Goal: Obtain resource: Obtain resource

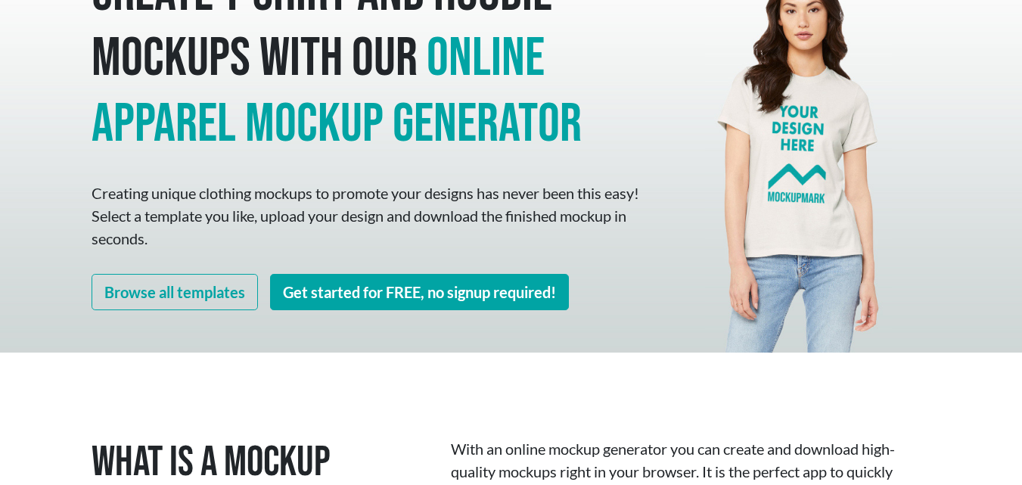
scroll to position [151, 0]
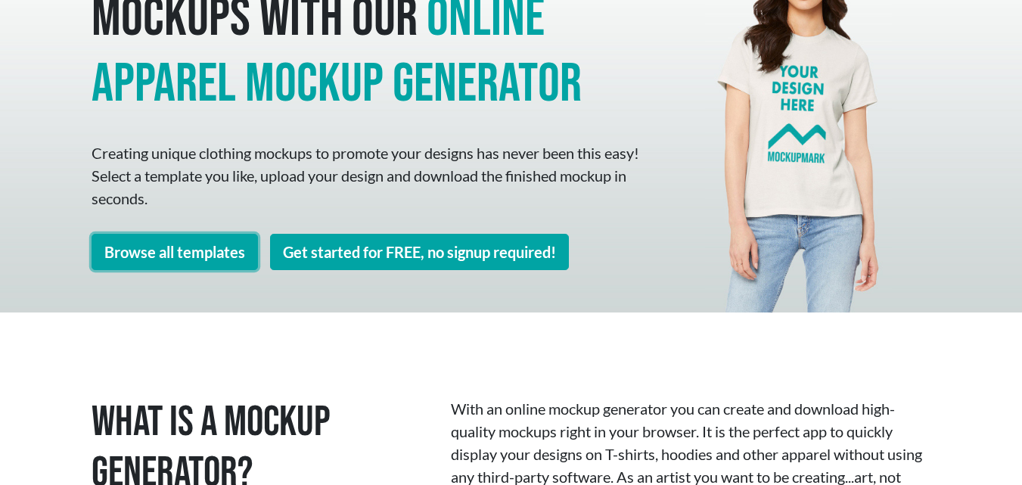
click at [210, 260] on link "Browse all templates" at bounding box center [175, 252] width 166 height 36
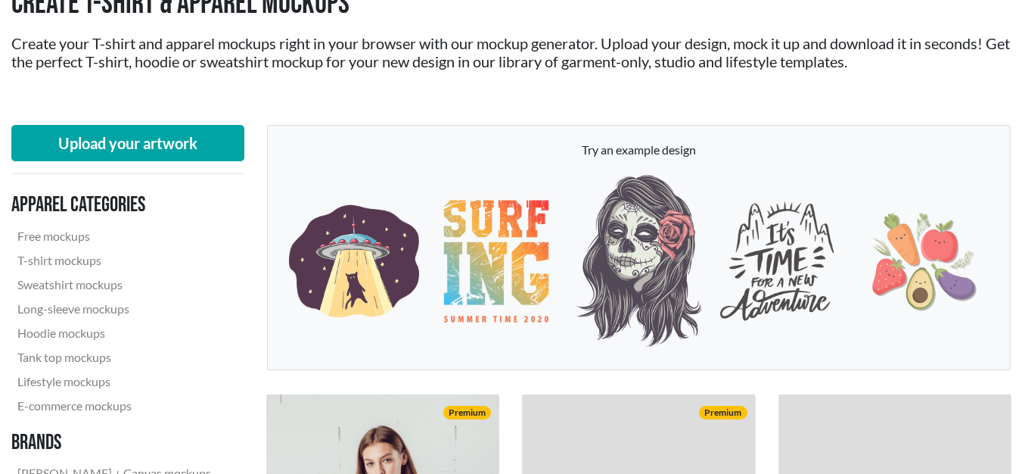
scroll to position [151, 0]
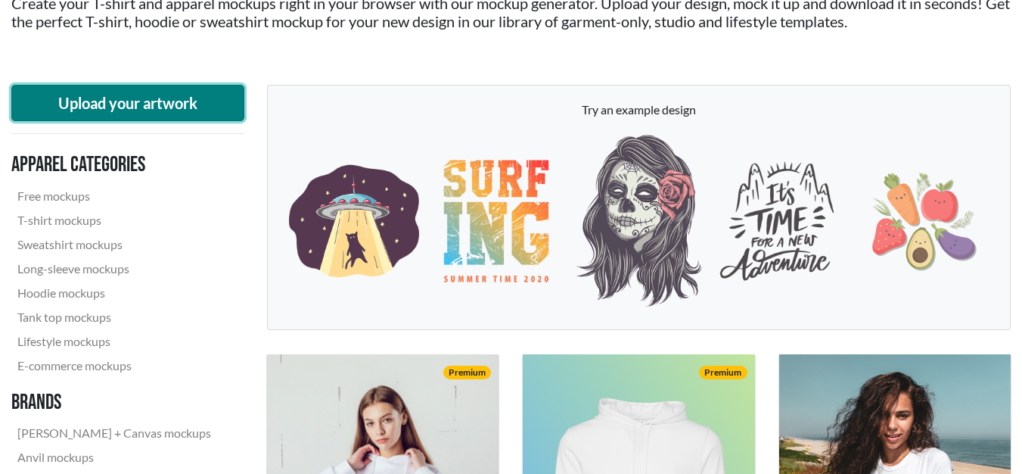
click at [189, 107] on button "Upload your artwork" at bounding box center [127, 103] width 233 height 36
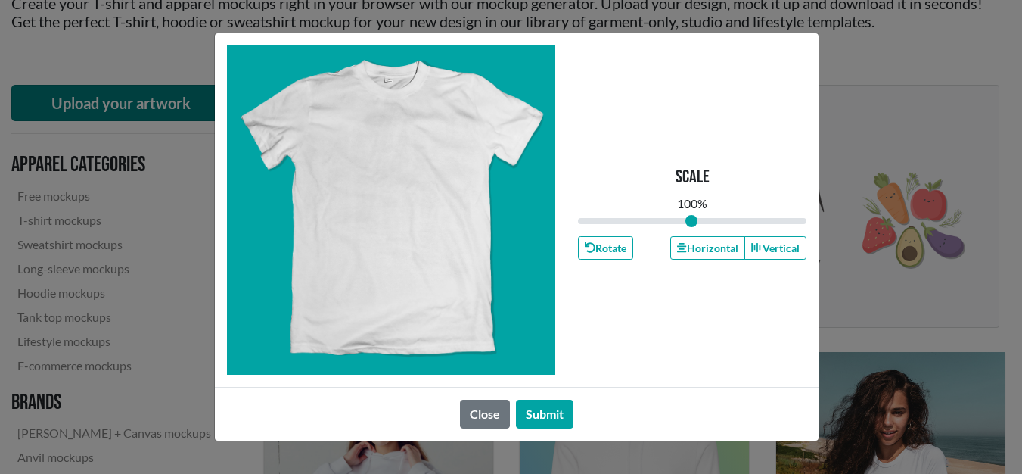
type input "1"
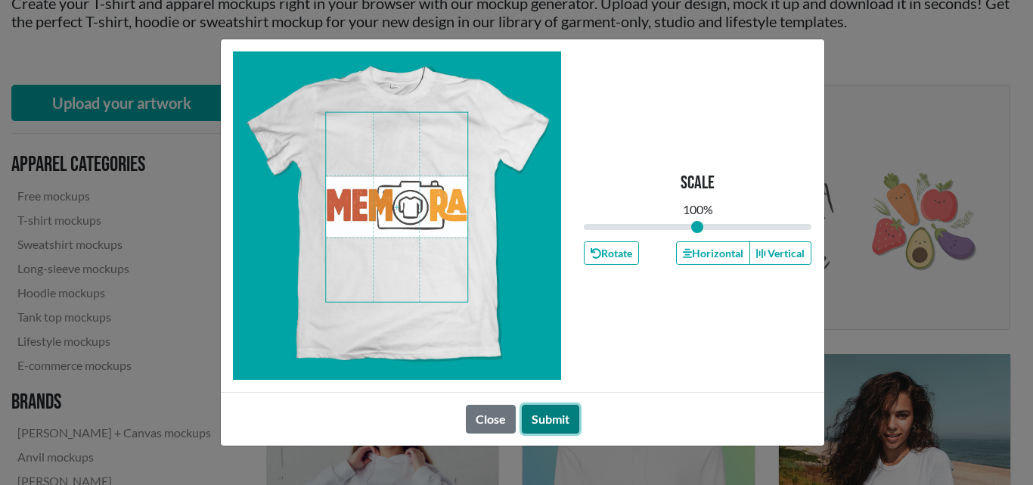
click at [560, 421] on button "Submit" at bounding box center [550, 419] width 57 height 29
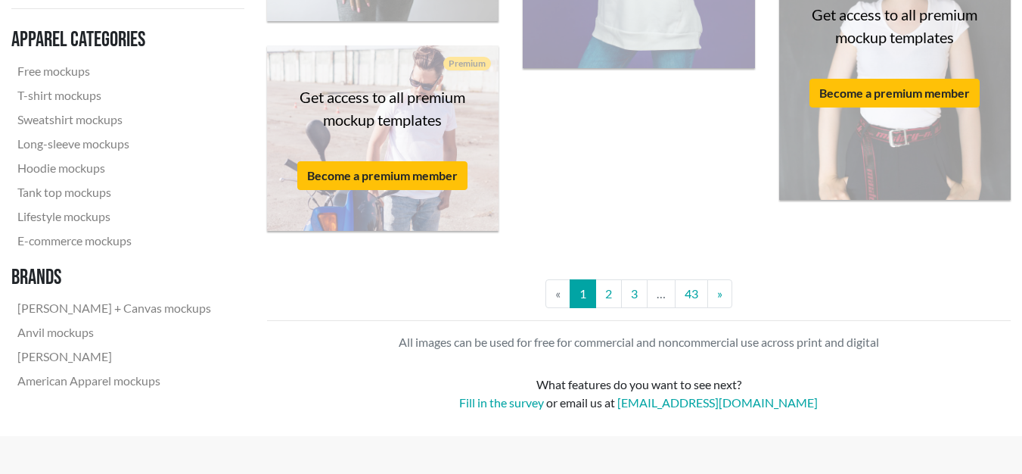
scroll to position [2950, 0]
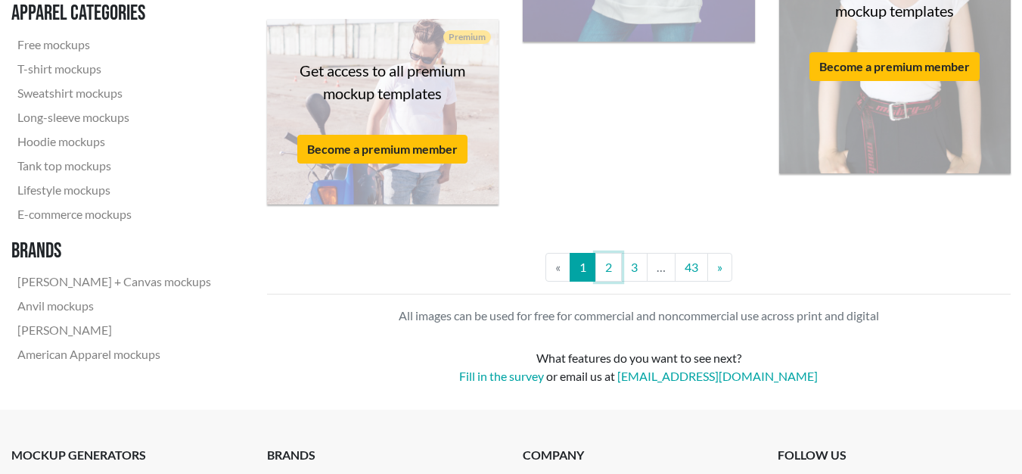
click at [604, 262] on link "2" at bounding box center [608, 267] width 26 height 29
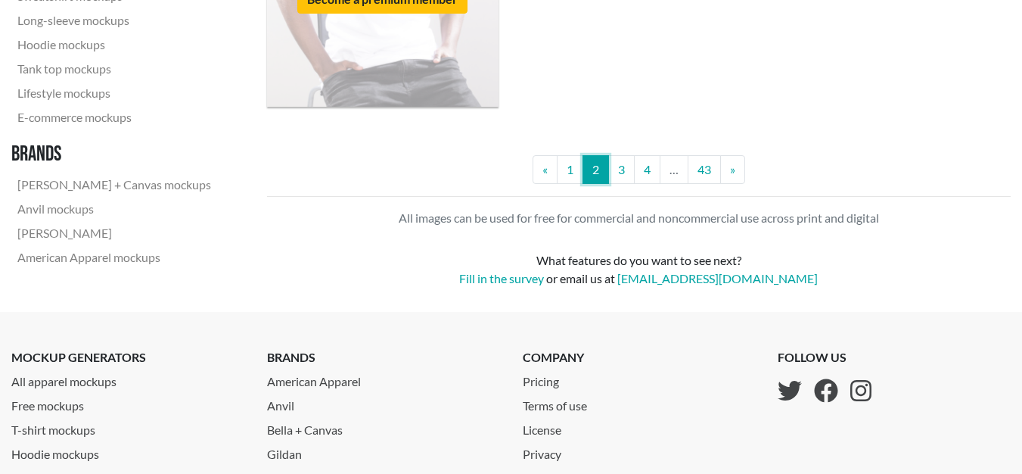
scroll to position [3101, 0]
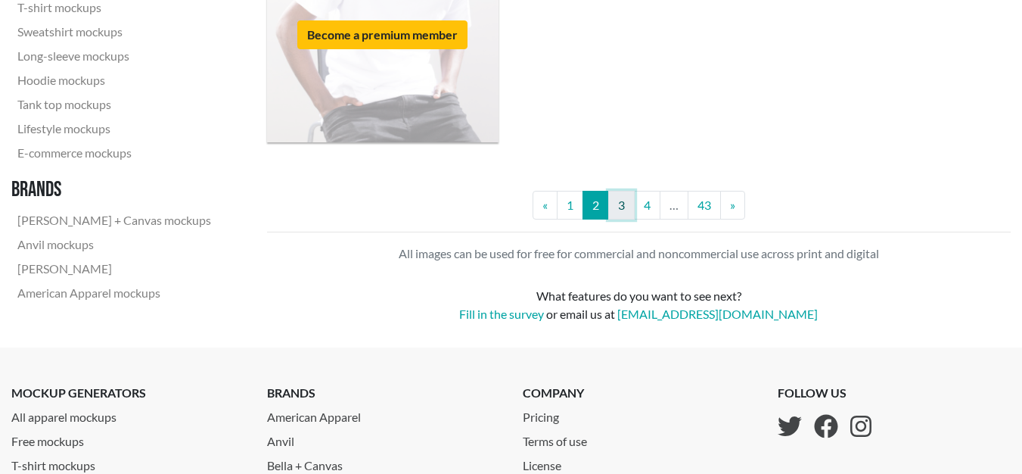
click at [618, 208] on link "3" at bounding box center [621, 205] width 26 height 29
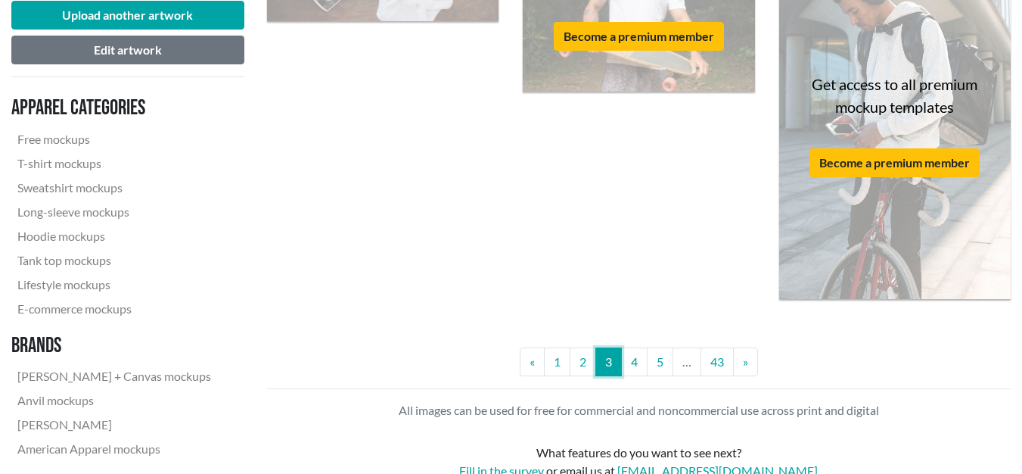
scroll to position [3026, 0]
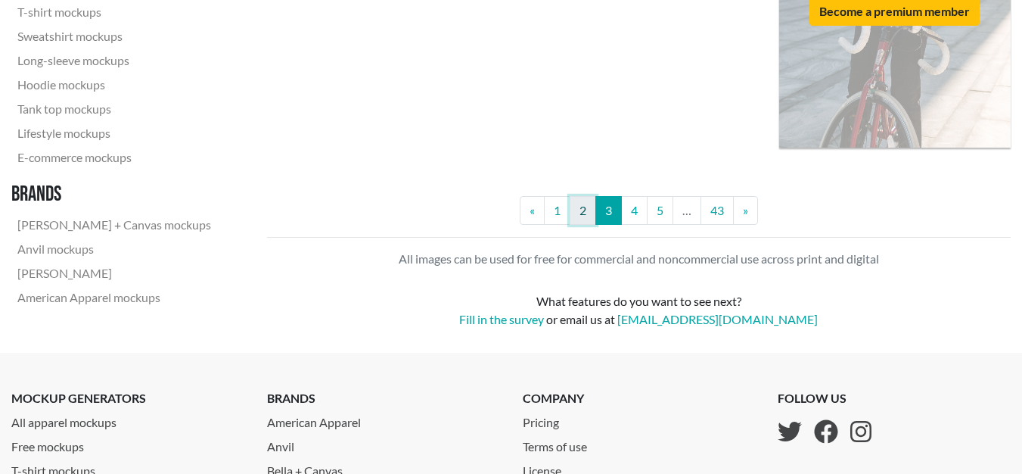
click at [586, 207] on link "2" at bounding box center [583, 210] width 26 height 29
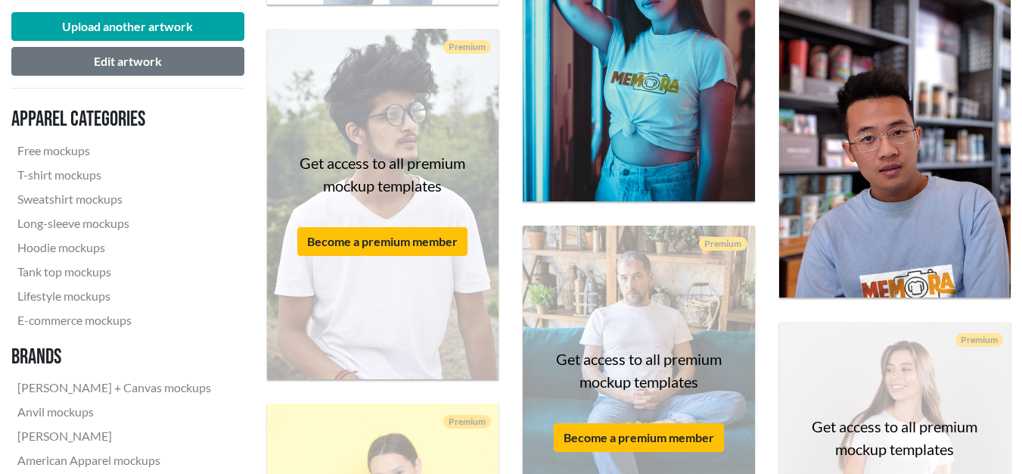
scroll to position [1059, 0]
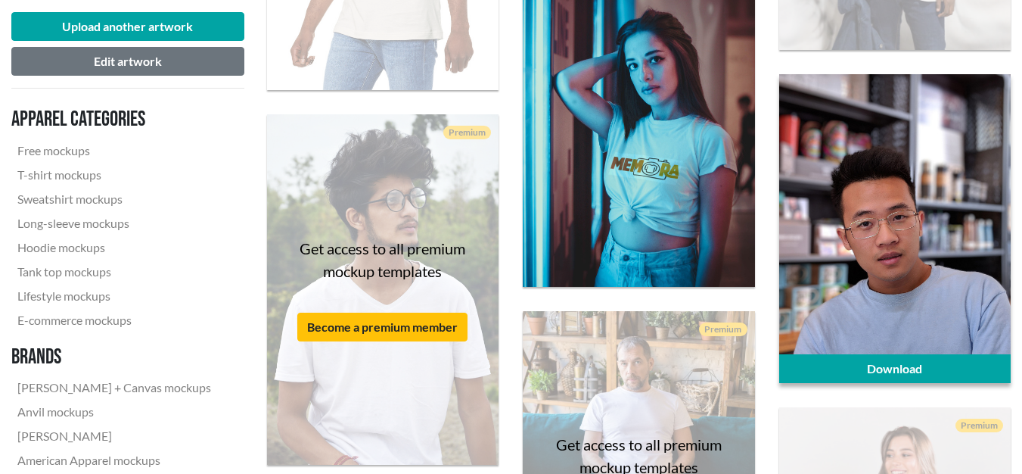
click at [872, 291] on div at bounding box center [894, 228] width 231 height 309
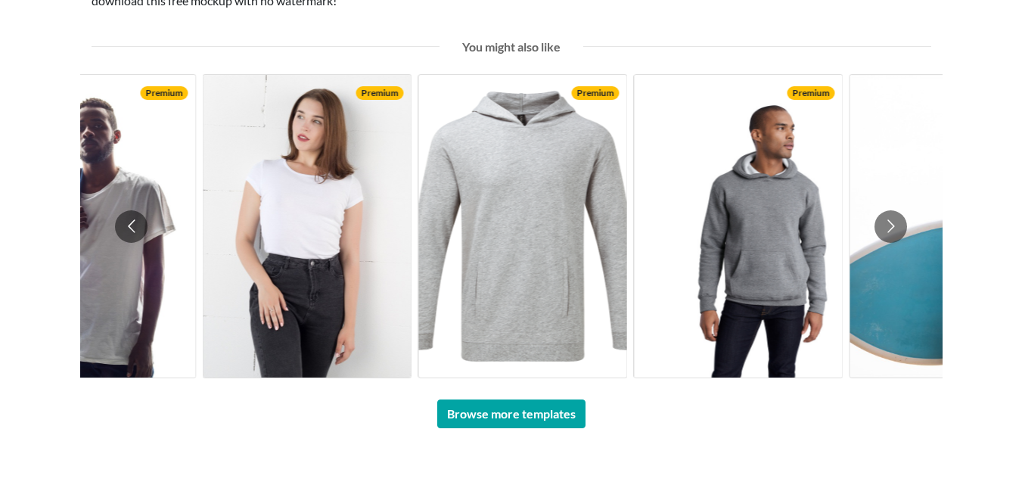
scroll to position [1059, 0]
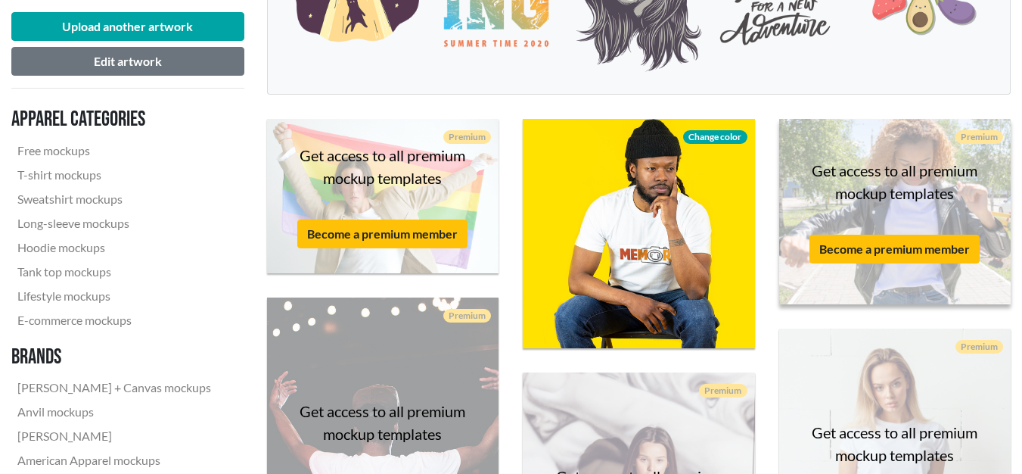
scroll to position [413, 0]
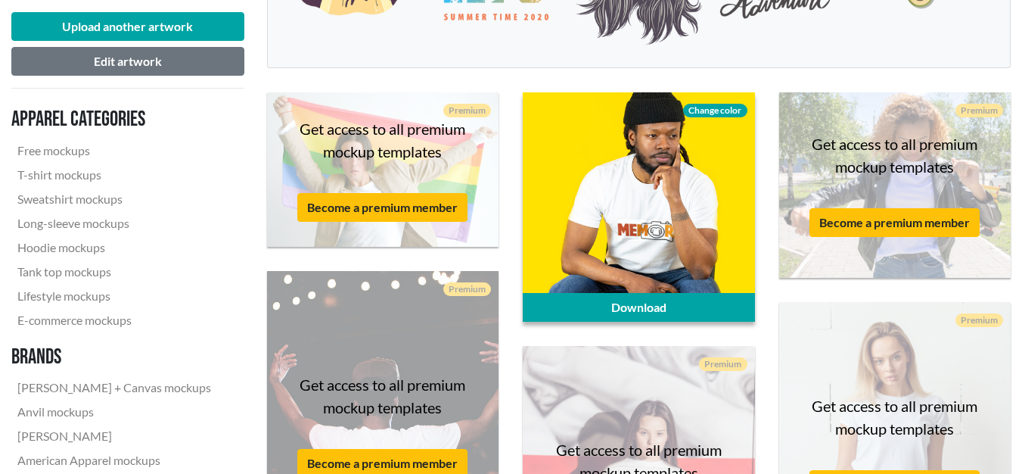
click at [724, 111] on span "Change color" at bounding box center [715, 111] width 64 height 14
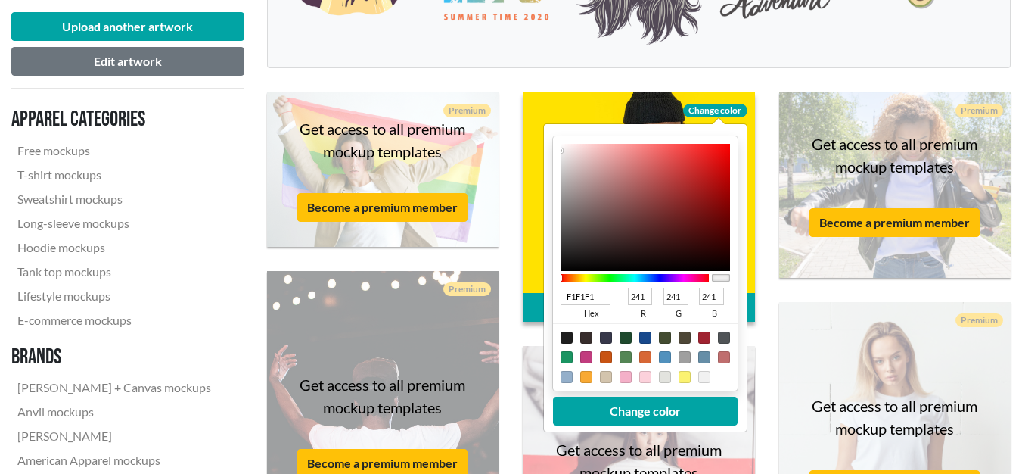
click at [644, 336] on div at bounding box center [645, 337] width 12 height 12
type input "18498C"
type input "24"
type input "73"
type input "140"
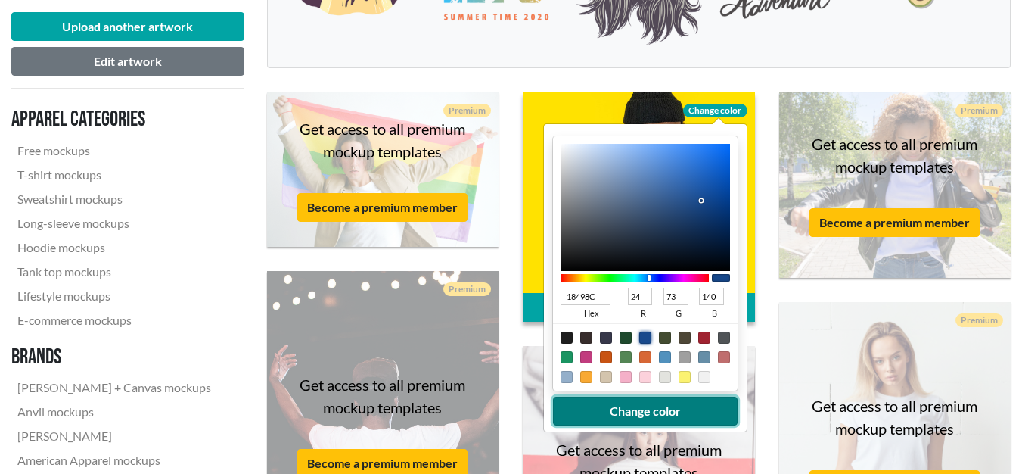
click at [656, 404] on button "Change color" at bounding box center [645, 410] width 185 height 29
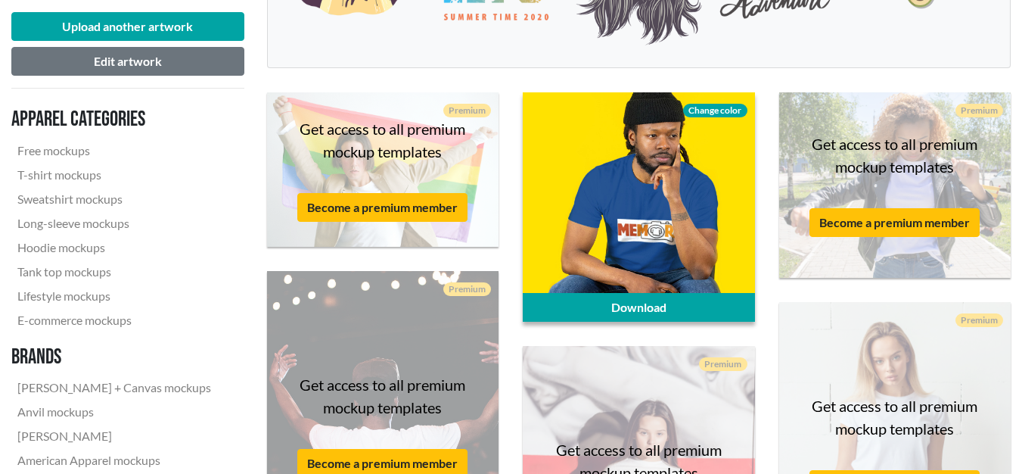
click at [725, 108] on span "Change color" at bounding box center [715, 111] width 64 height 14
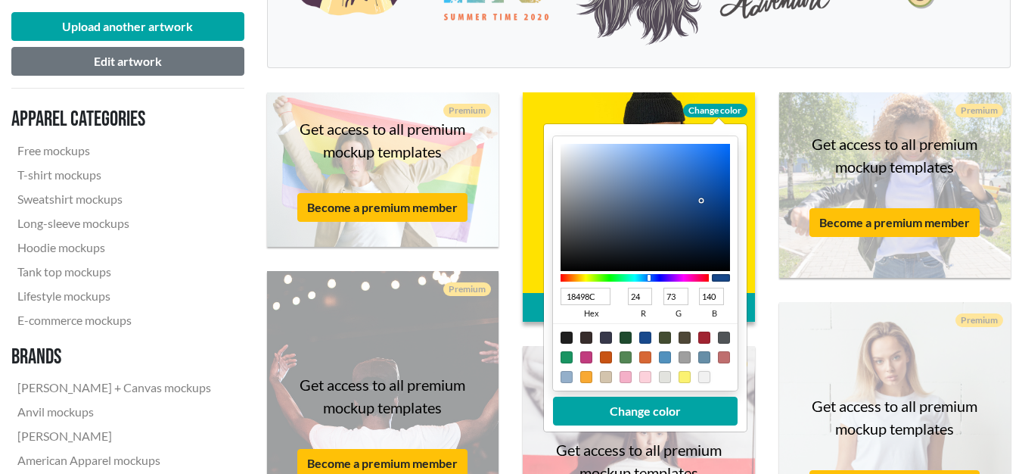
click at [704, 376] on div at bounding box center [704, 377] width 12 height 12
type input "F1F1F1"
type input "241"
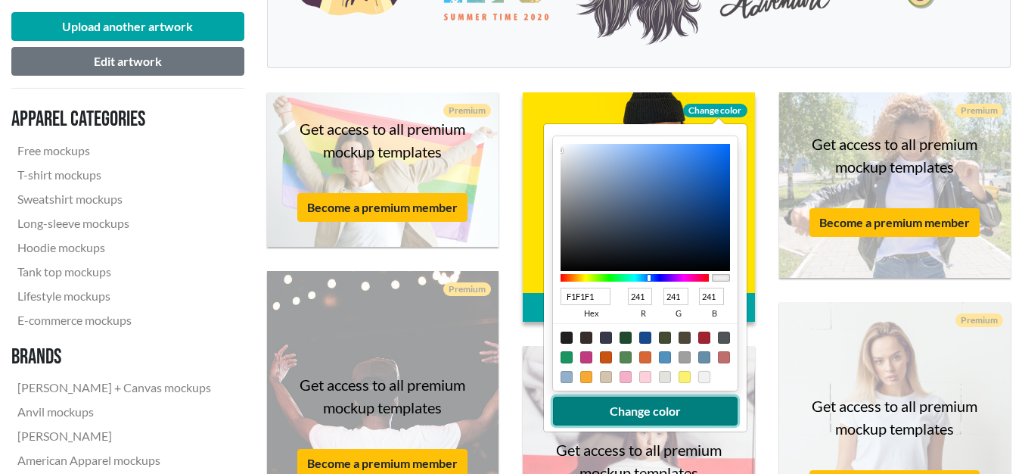
click at [692, 409] on button "Change color" at bounding box center [645, 410] width 185 height 29
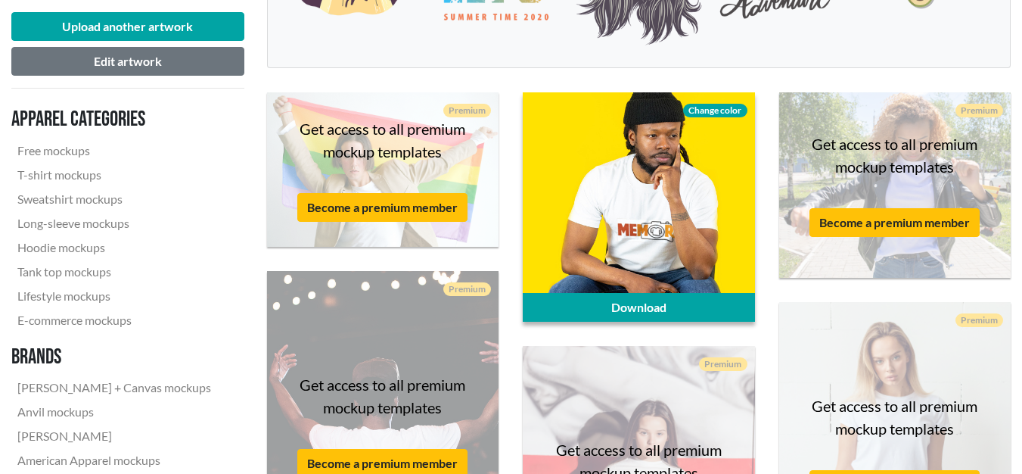
click at [708, 107] on span "Change color" at bounding box center [715, 111] width 64 height 14
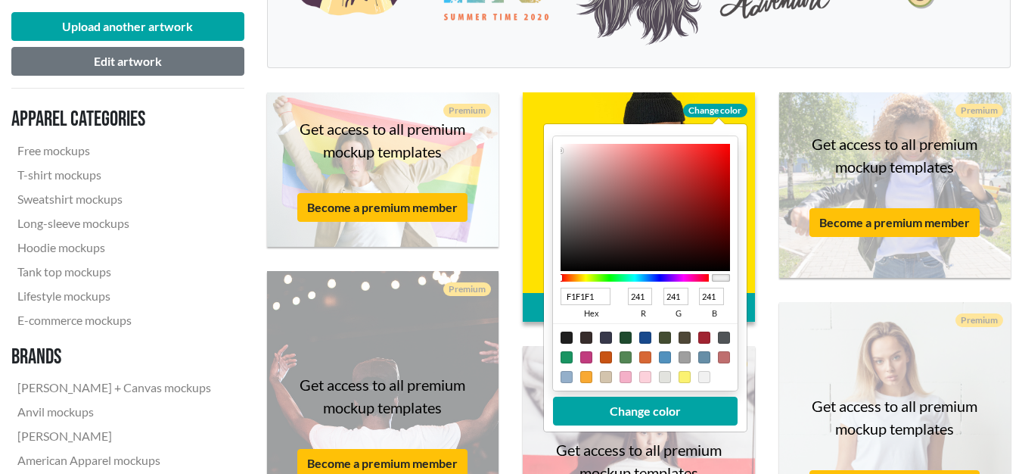
click at [708, 107] on span "Change color" at bounding box center [715, 111] width 64 height 14
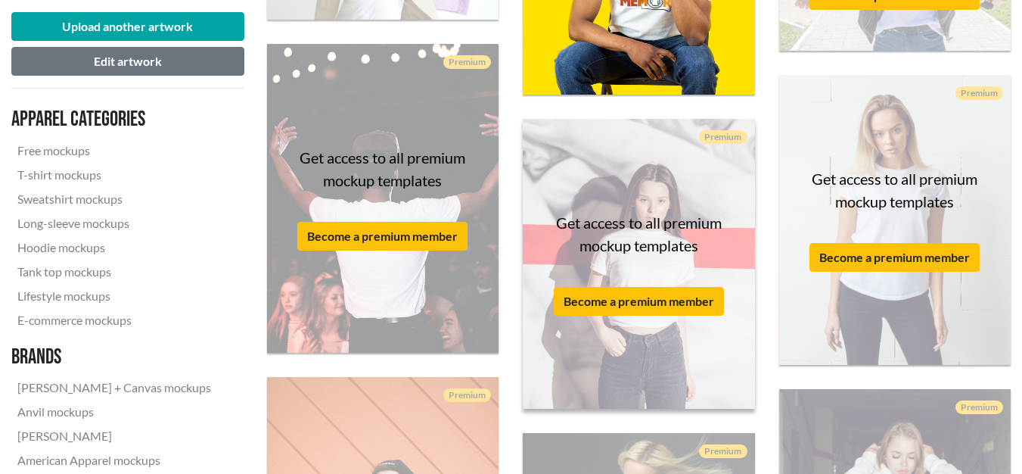
scroll to position [337, 0]
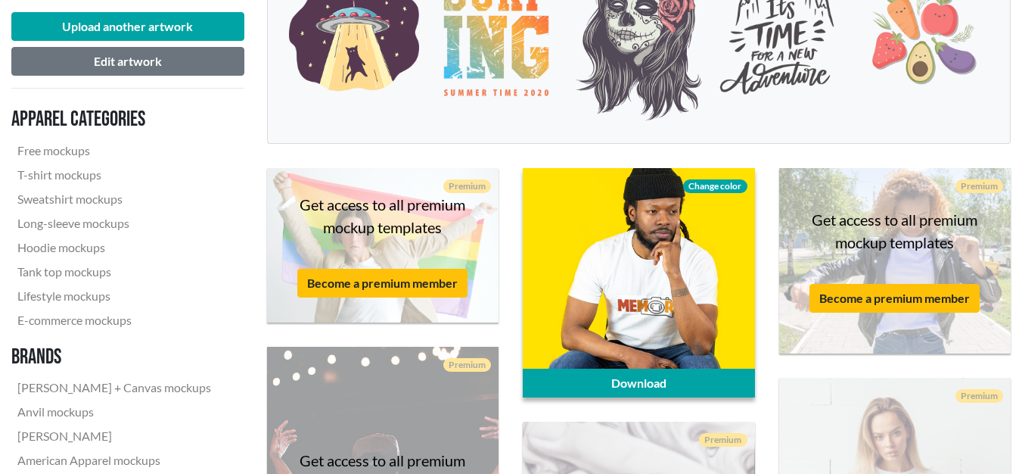
click at [649, 282] on div at bounding box center [638, 282] width 231 height 229
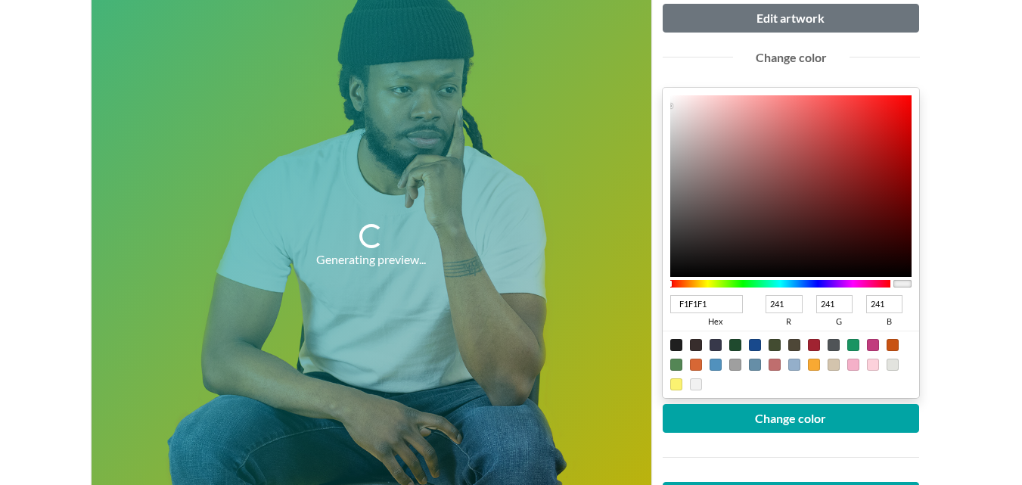
scroll to position [227, 0]
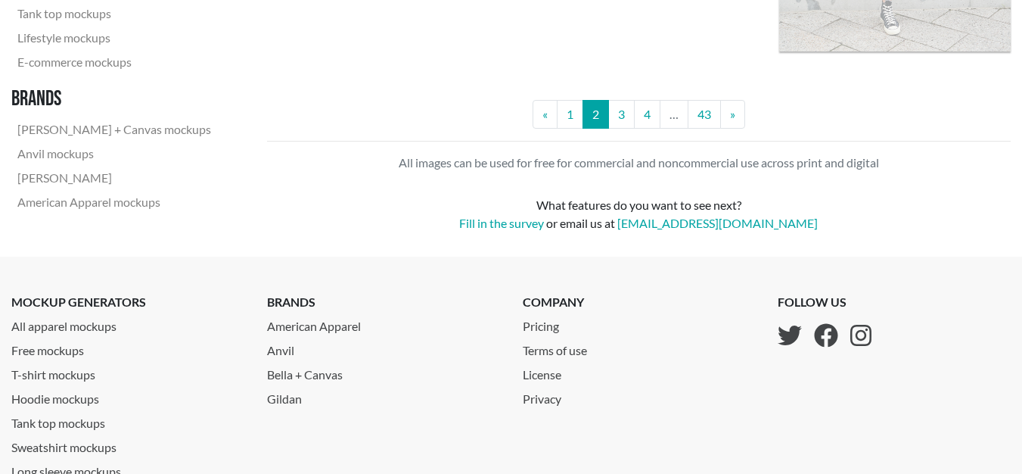
scroll to position [3136, 0]
click at [572, 116] on link "1" at bounding box center [570, 112] width 26 height 29
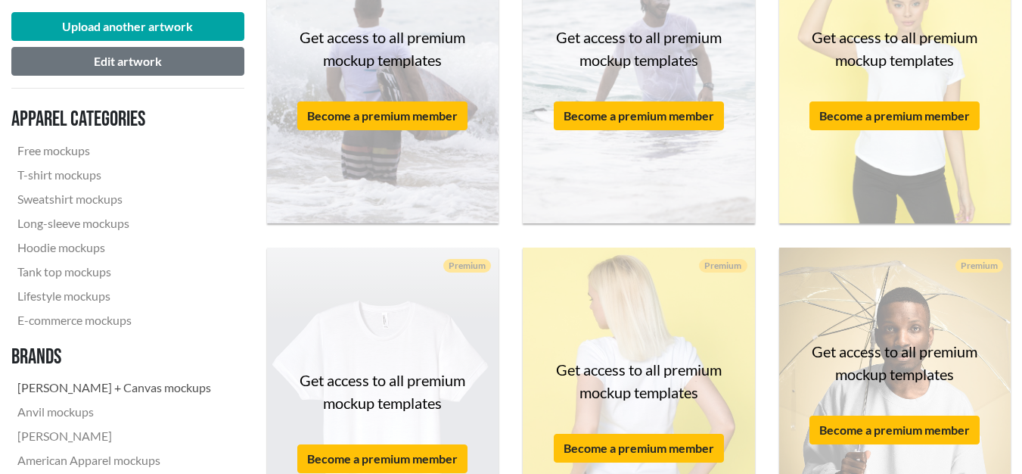
scroll to position [605, 0]
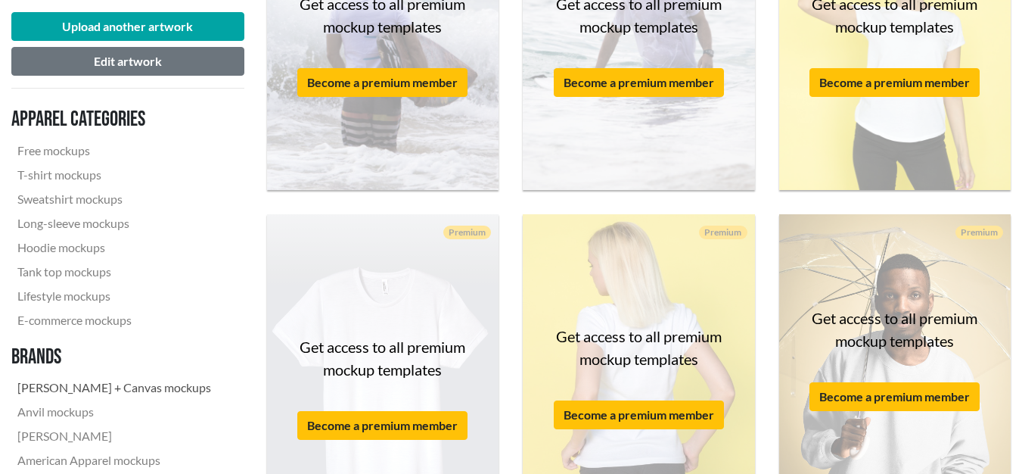
click at [64, 390] on link "[PERSON_NAME] + Canvas mockups" at bounding box center [114, 387] width 206 height 24
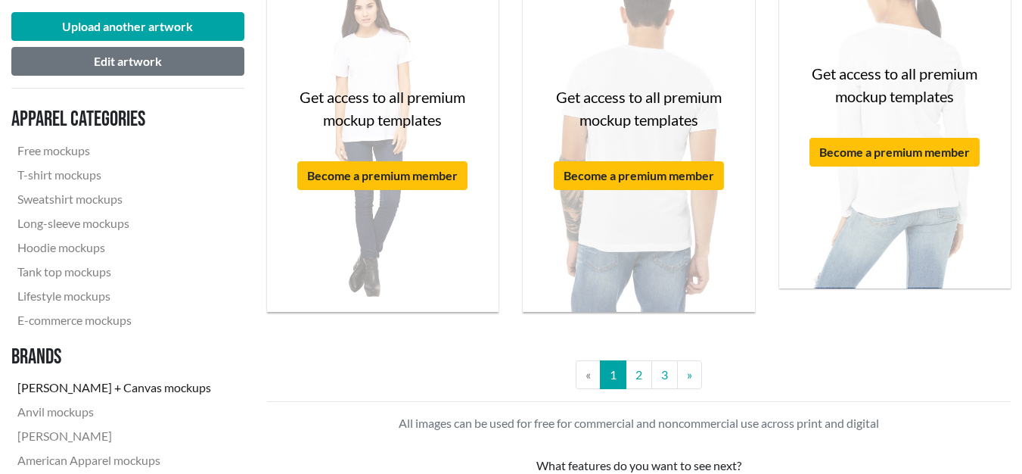
scroll to position [3101, 0]
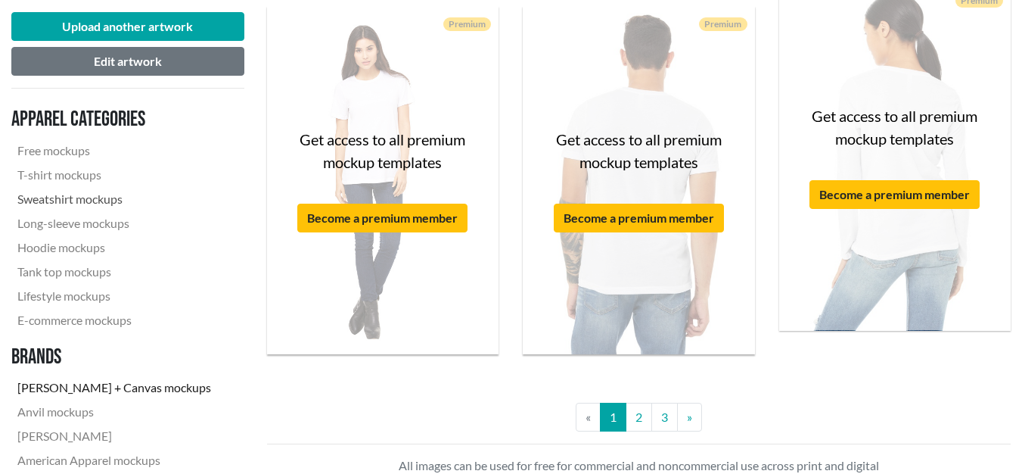
click at [102, 200] on link "Sweatshirt mockups" at bounding box center [114, 199] width 206 height 24
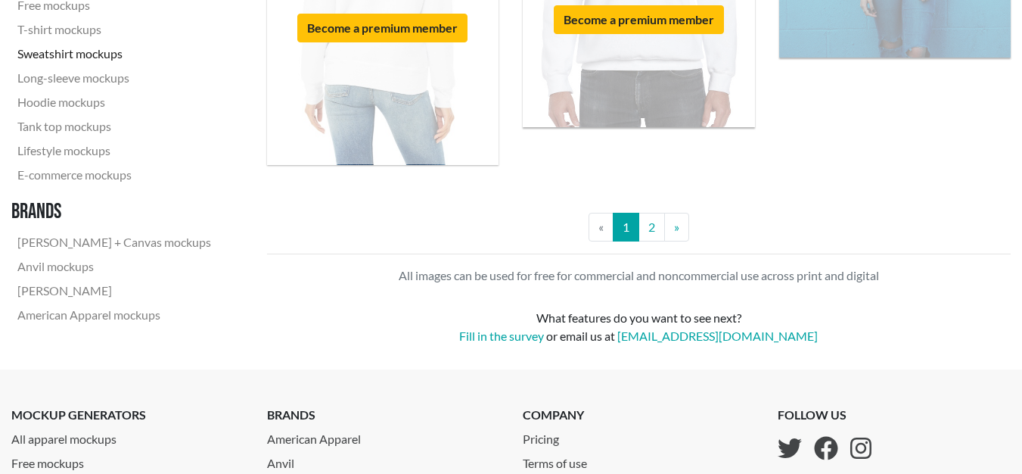
scroll to position [2950, 0]
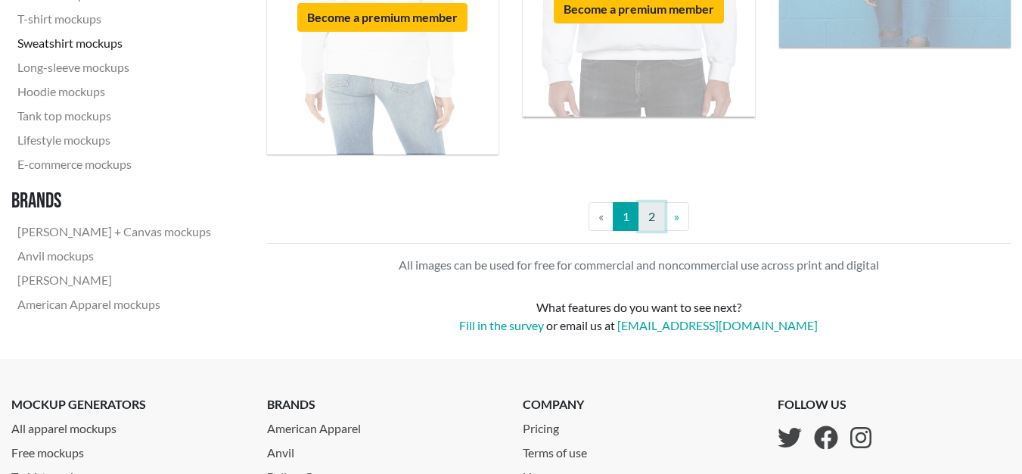
click at [653, 216] on link "2" at bounding box center [651, 216] width 26 height 29
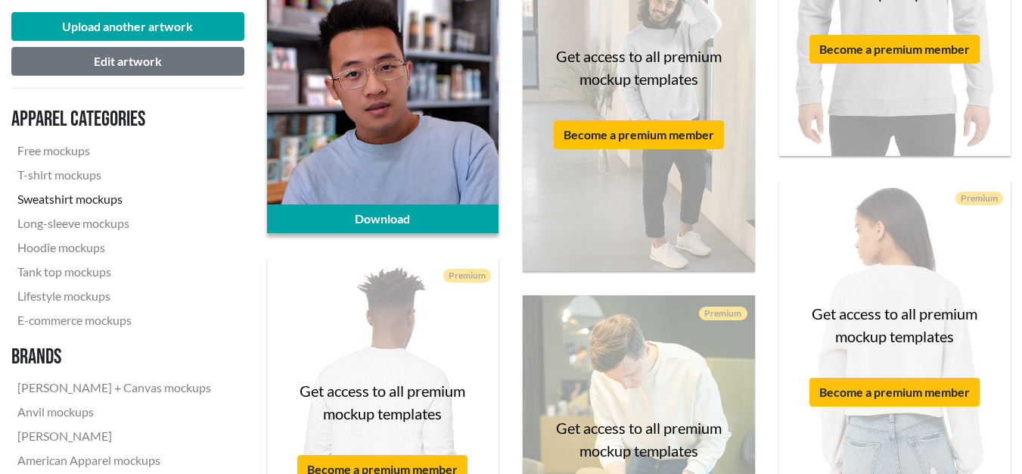
scroll to position [1286, 0]
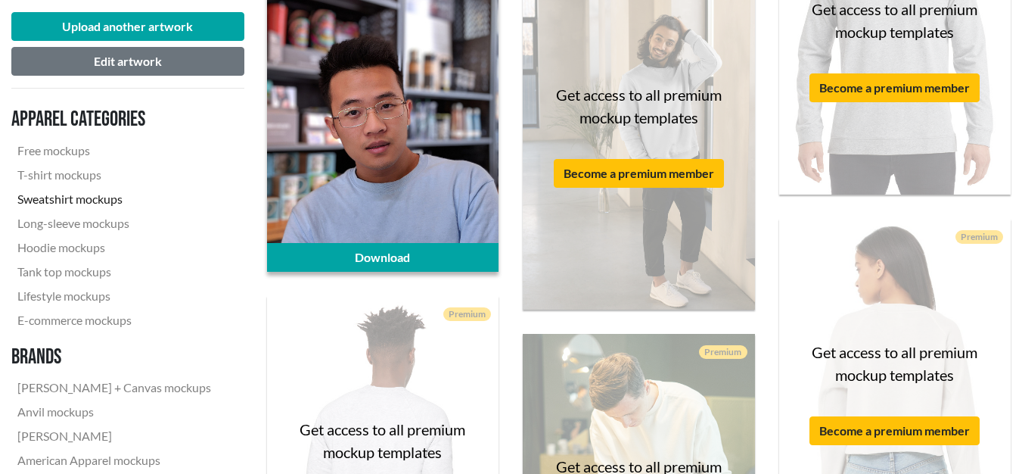
click at [433, 161] on div at bounding box center [382, 117] width 231 height 309
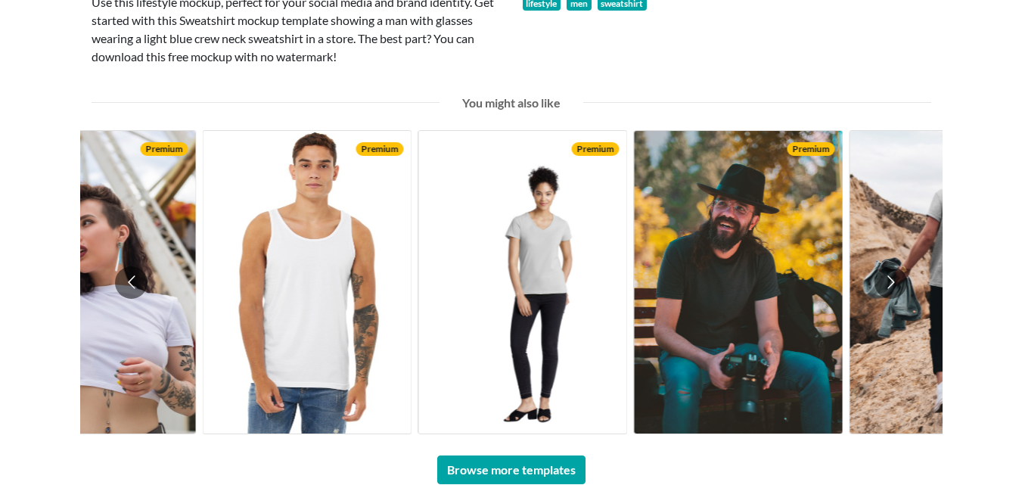
scroll to position [1059, 0]
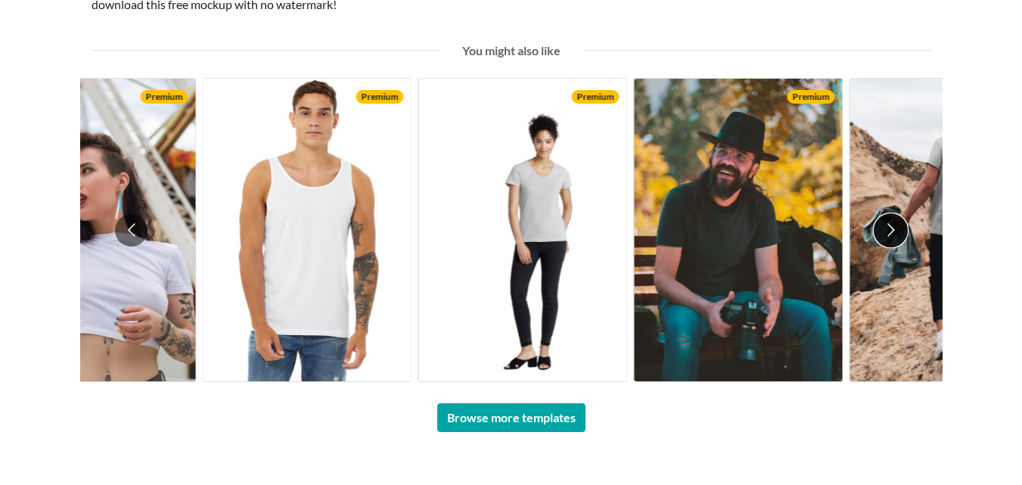
click at [891, 228] on button "Go to next slide" at bounding box center [890, 230] width 33 height 33
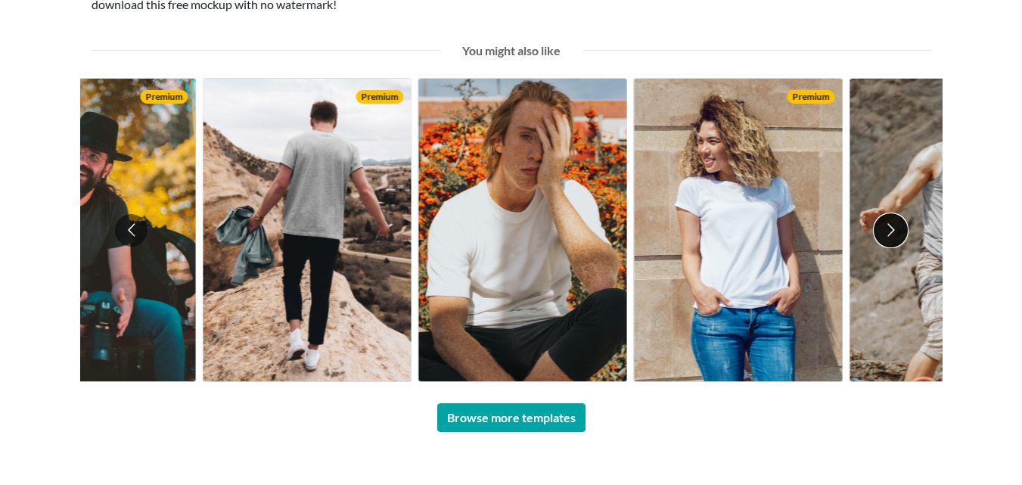
click at [890, 228] on button "Go to next slide" at bounding box center [890, 230] width 33 height 33
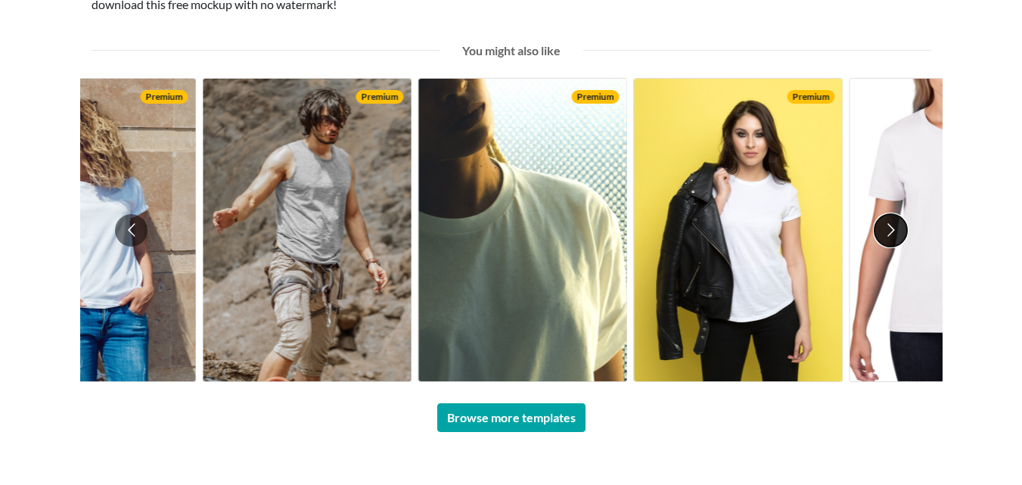
click at [890, 228] on button "Go to next slide" at bounding box center [890, 230] width 33 height 33
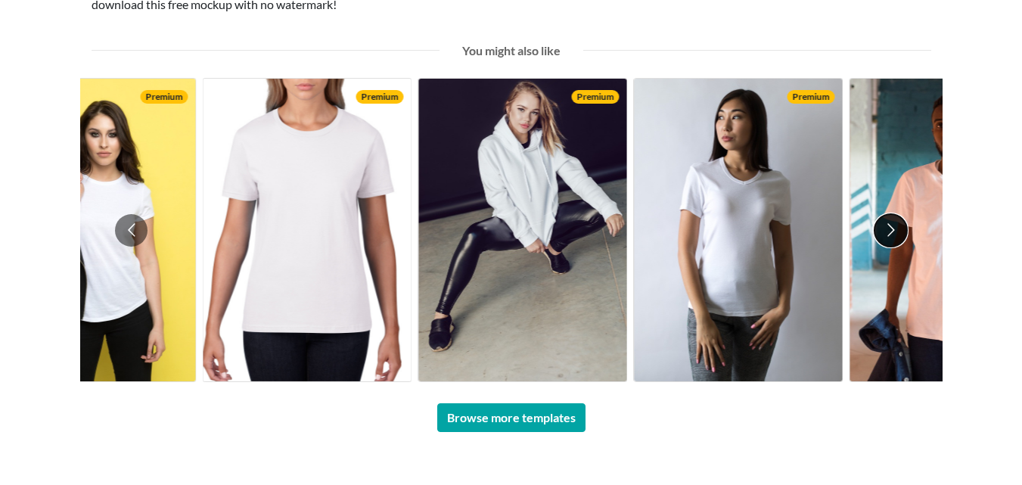
click at [890, 228] on button "Go to next slide" at bounding box center [890, 230] width 33 height 33
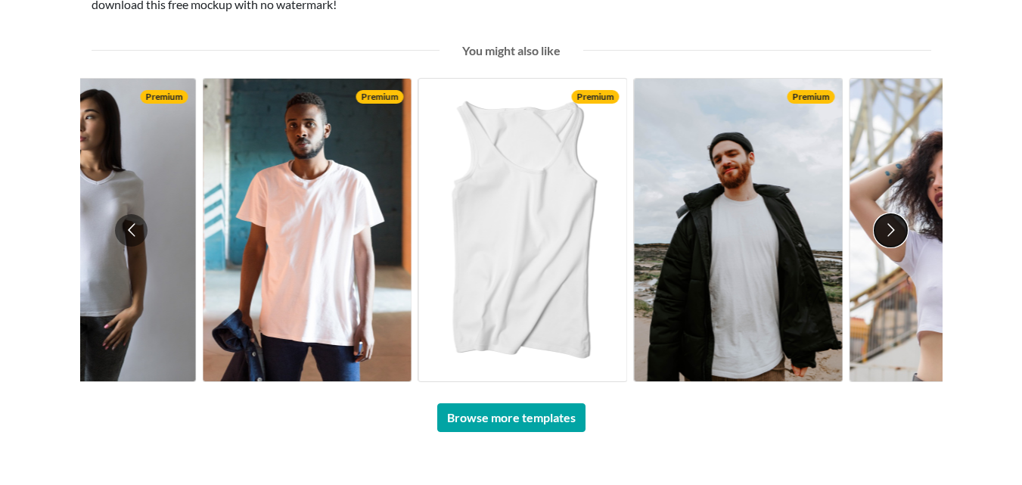
click at [890, 225] on button "Go to next slide" at bounding box center [890, 230] width 33 height 33
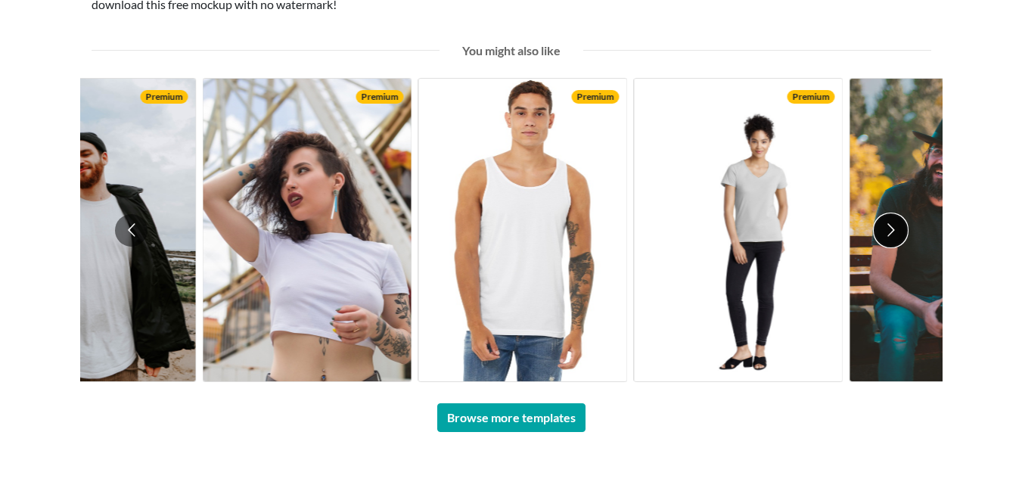
click at [888, 228] on button "Go to next slide" at bounding box center [890, 230] width 33 height 33
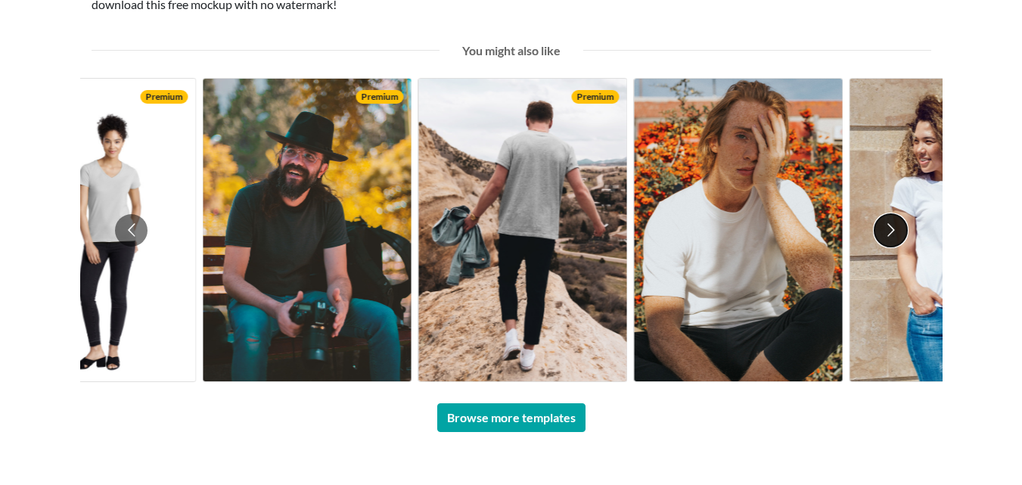
click at [887, 244] on button "Go to next slide" at bounding box center [890, 230] width 33 height 33
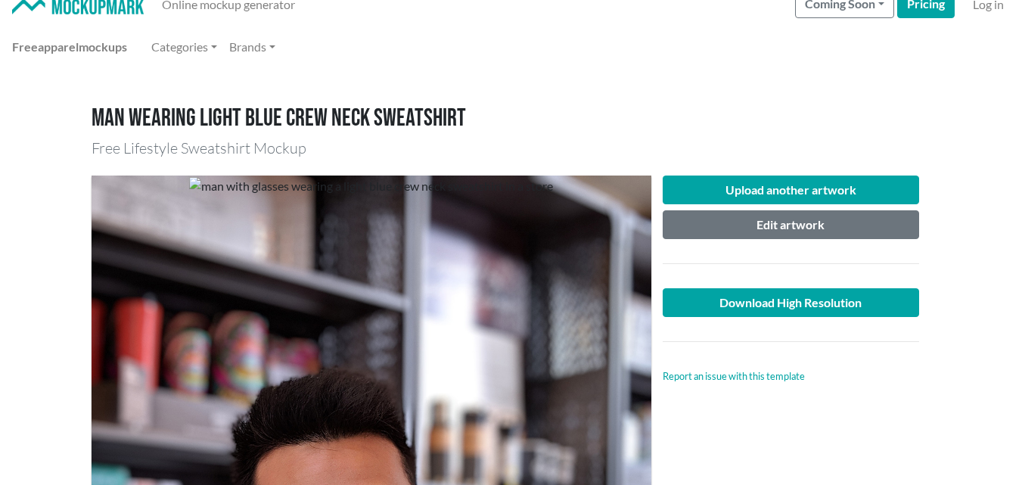
scroll to position [16, 0]
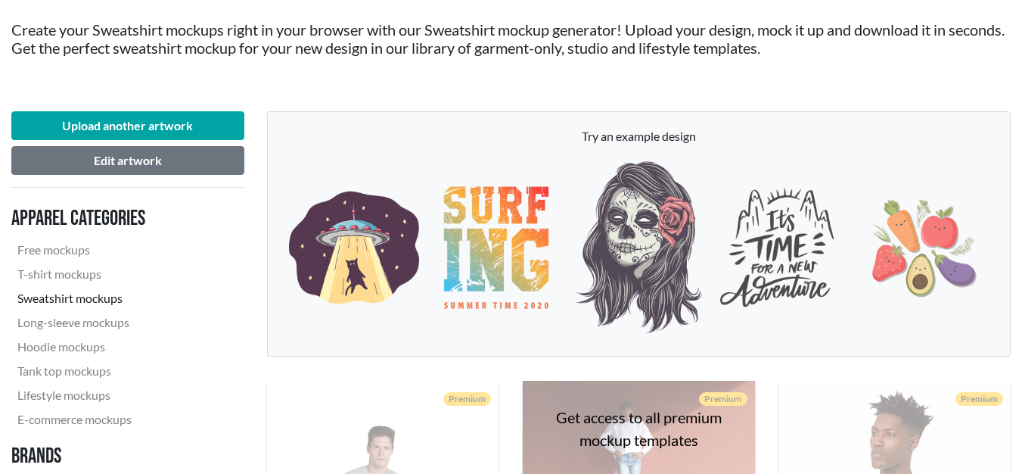
scroll to position [151, 0]
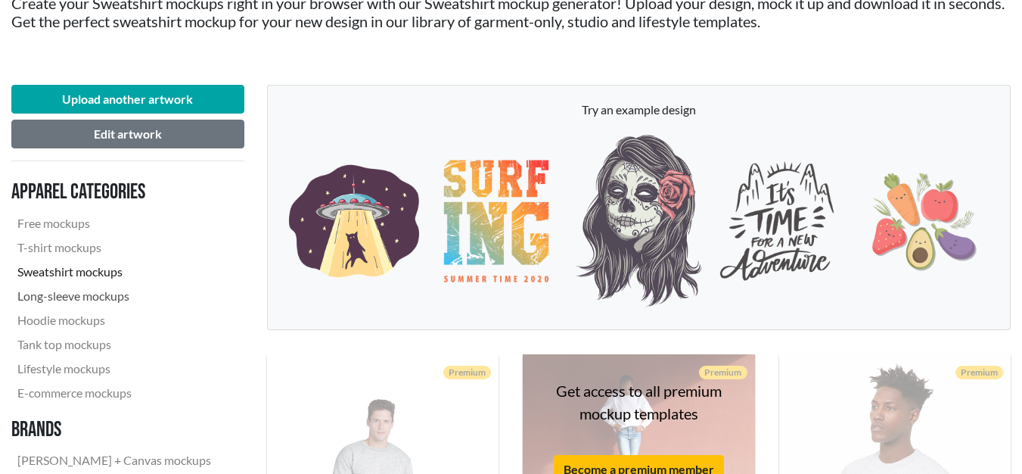
click at [101, 298] on link "Long-sleeve mockups" at bounding box center [114, 296] width 206 height 24
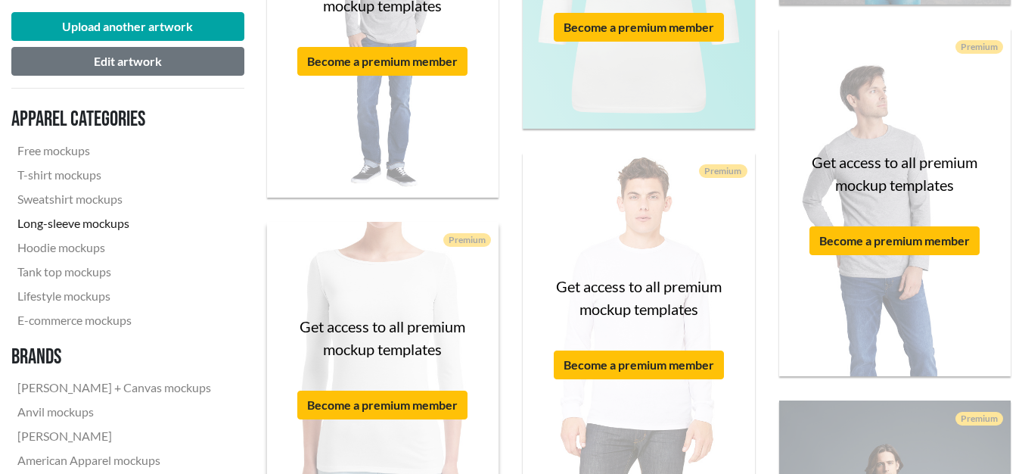
scroll to position [756, 0]
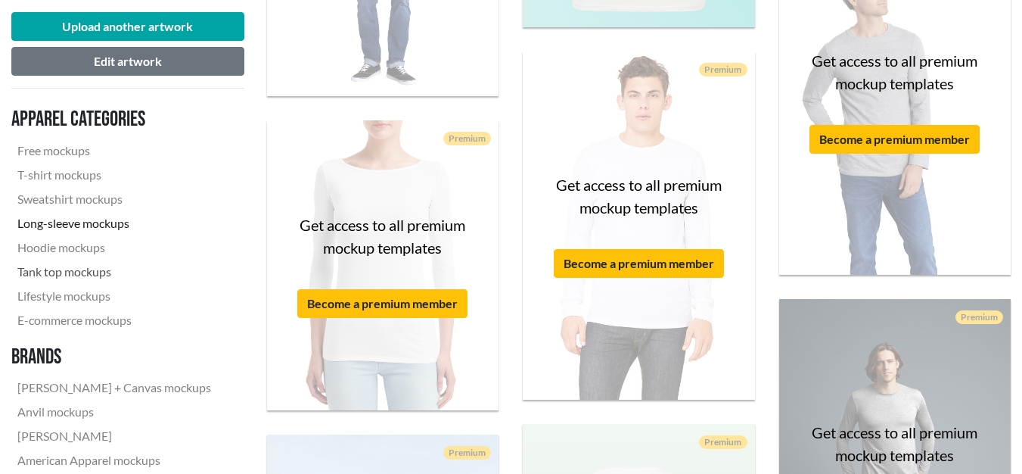
click at [90, 272] on link "Tank top mockups" at bounding box center [114, 271] width 206 height 24
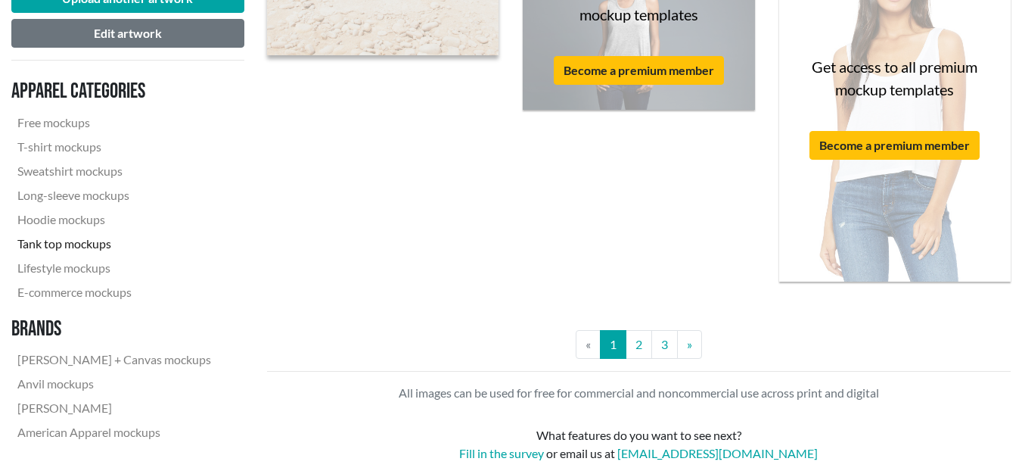
scroll to position [3101, 0]
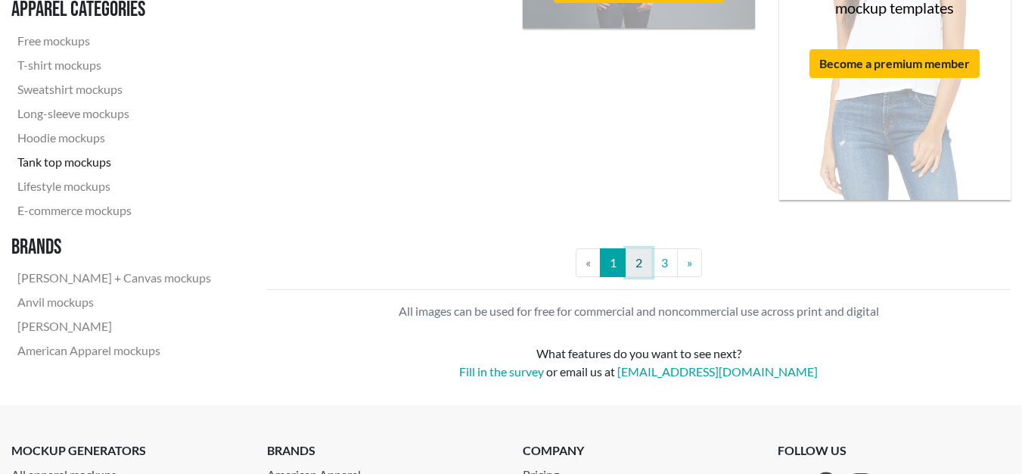
click at [632, 261] on link "2" at bounding box center [639, 262] width 26 height 29
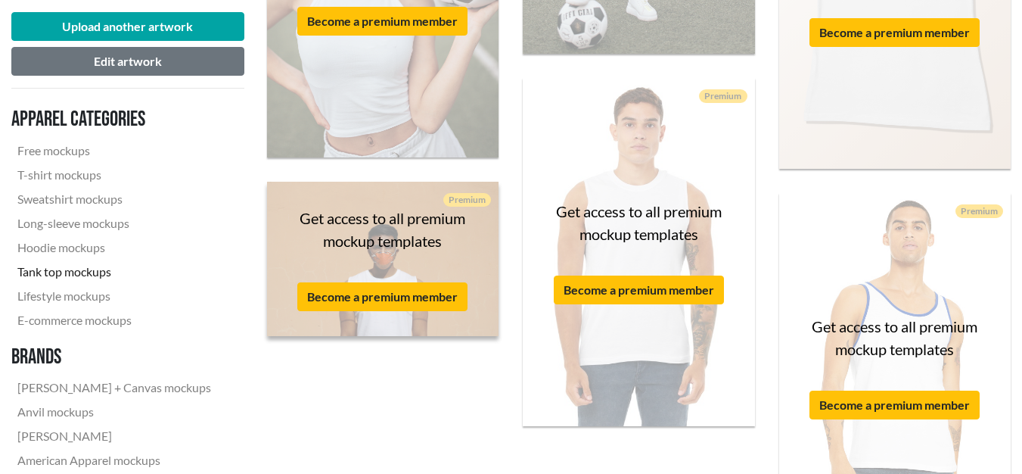
scroll to position [3177, 0]
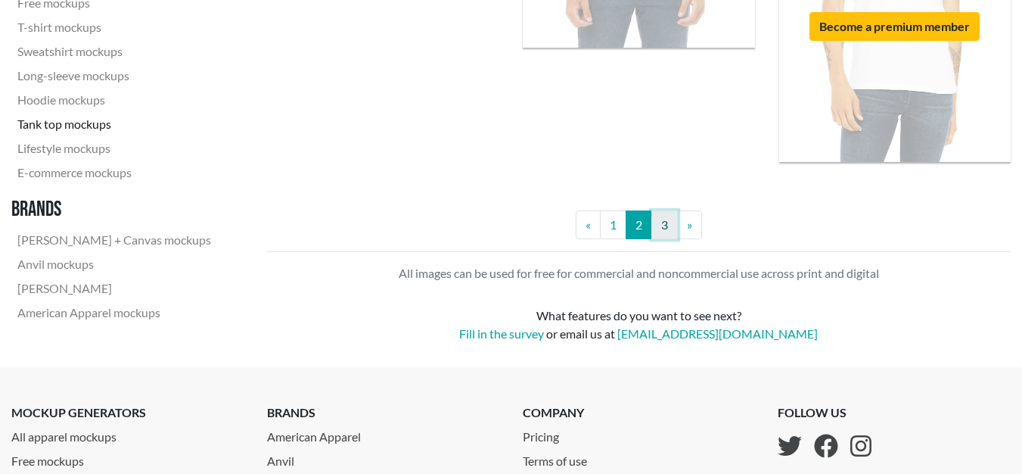
click at [654, 231] on link "3" at bounding box center [664, 224] width 26 height 29
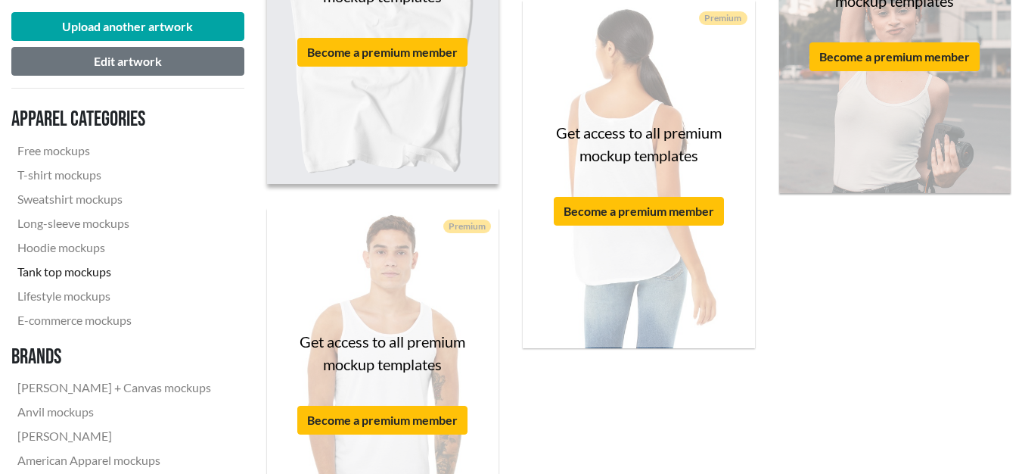
scroll to position [647, 0]
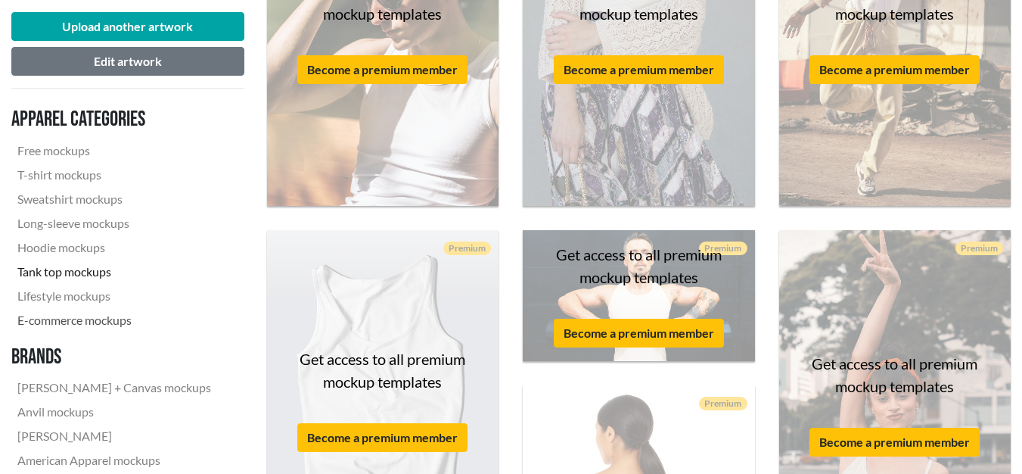
click at [64, 327] on link "E-commerce mockups" at bounding box center [114, 320] width 206 height 24
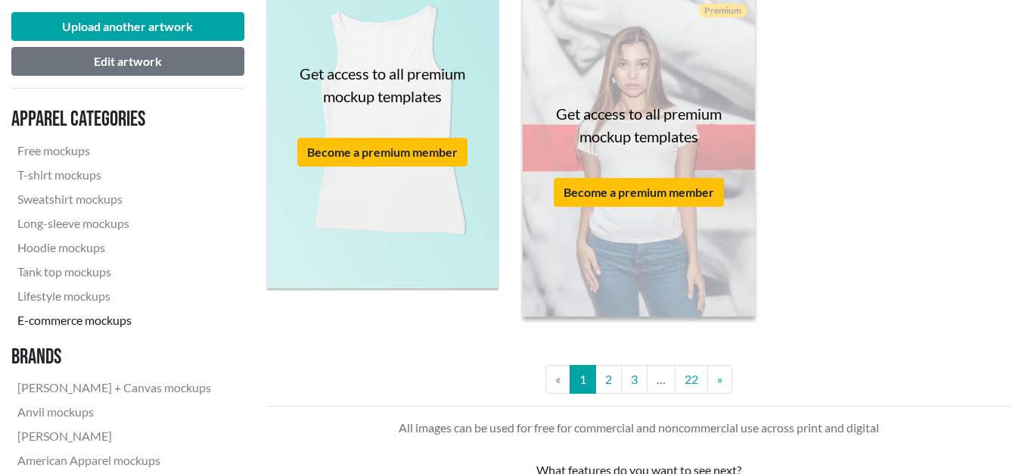
scroll to position [3101, 0]
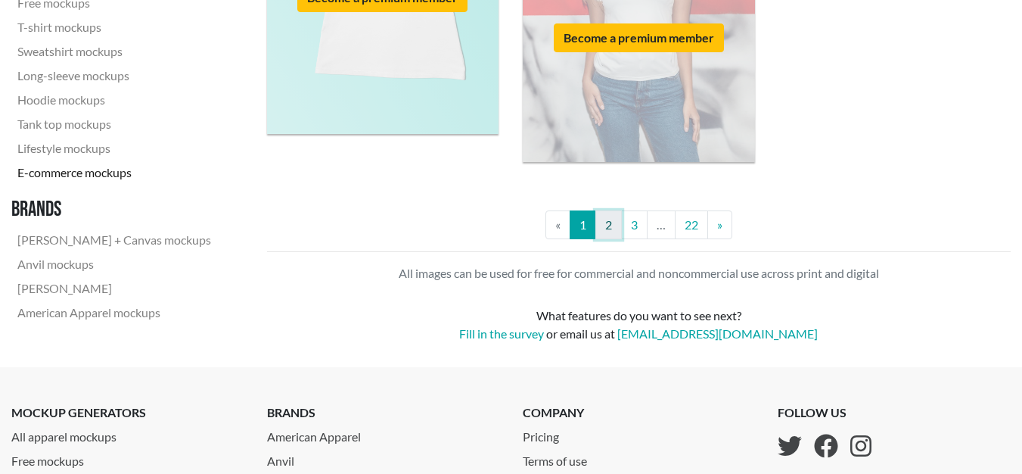
click at [612, 227] on link "2" at bounding box center [608, 224] width 26 height 29
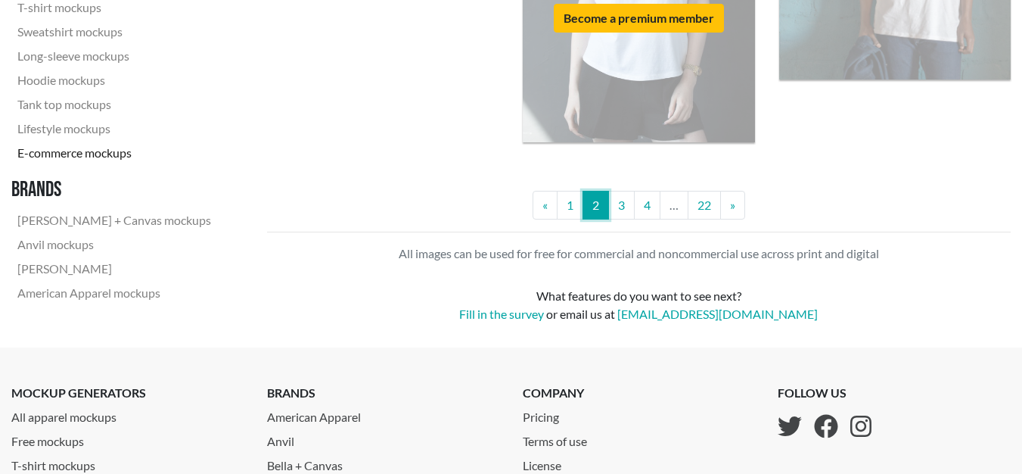
scroll to position [3177, 0]
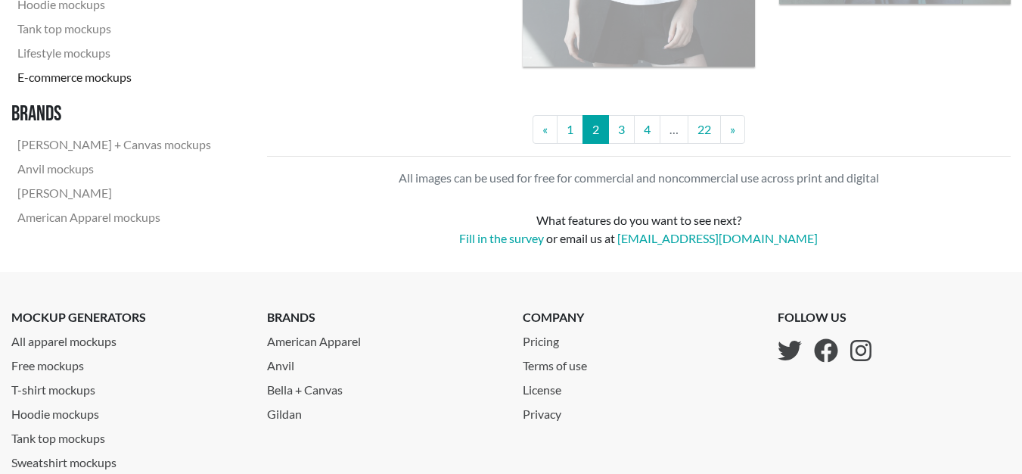
click at [661, 135] on li "…" at bounding box center [674, 129] width 28 height 29
click at [652, 132] on link "4" at bounding box center [647, 129] width 26 height 29
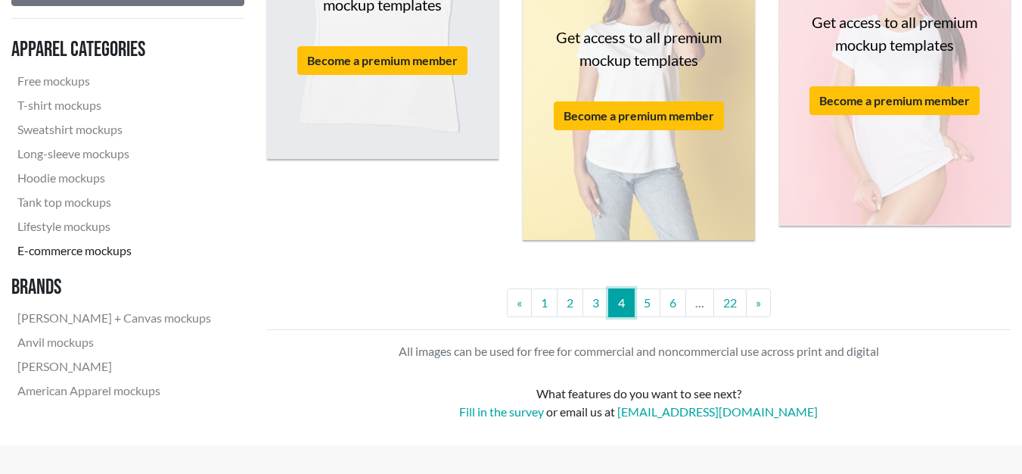
scroll to position [2875, 0]
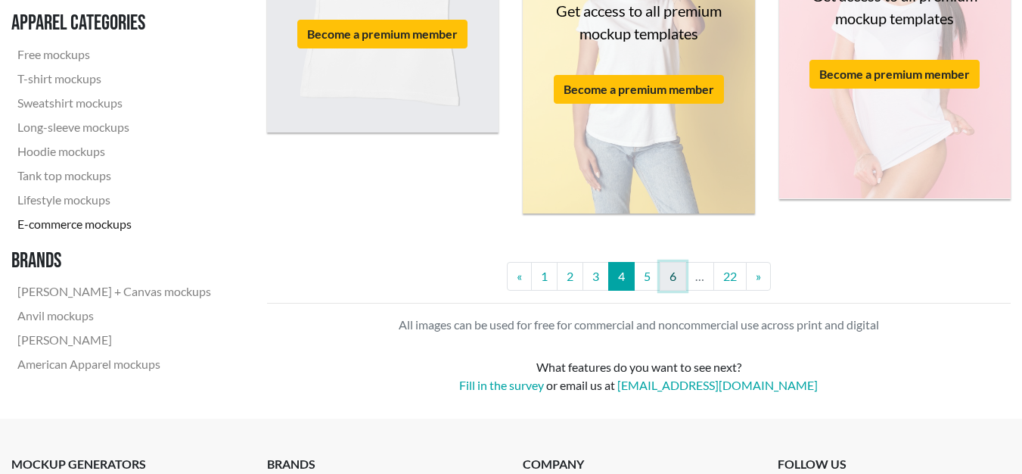
click at [666, 275] on link "6" at bounding box center [673, 276] width 26 height 29
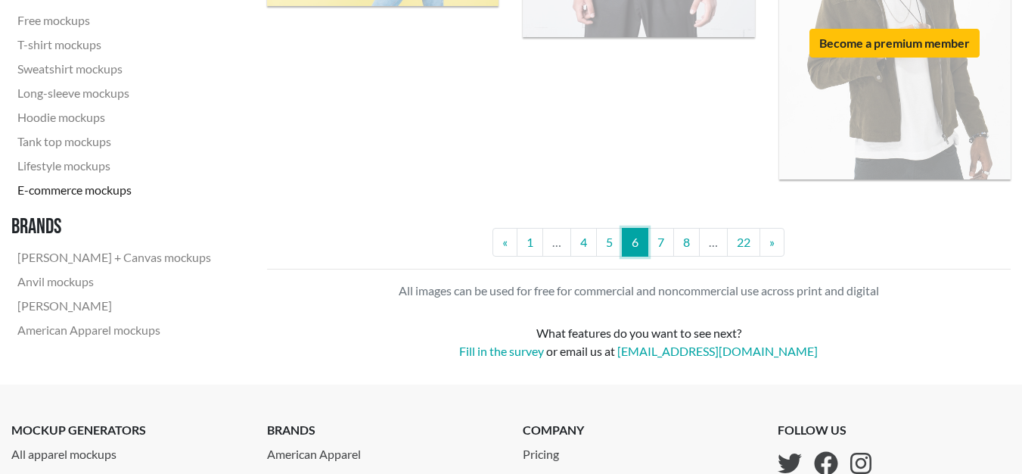
scroll to position [3028, 0]
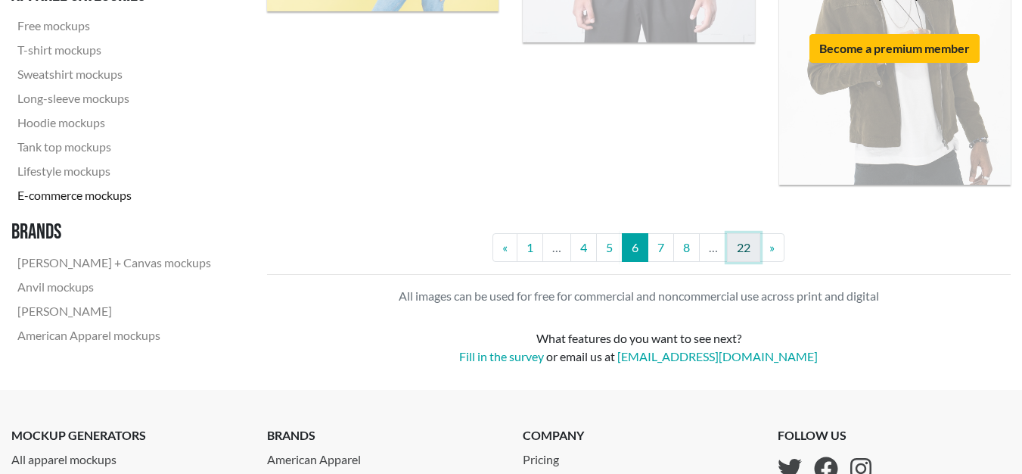
click at [743, 253] on link "22" at bounding box center [743, 247] width 33 height 29
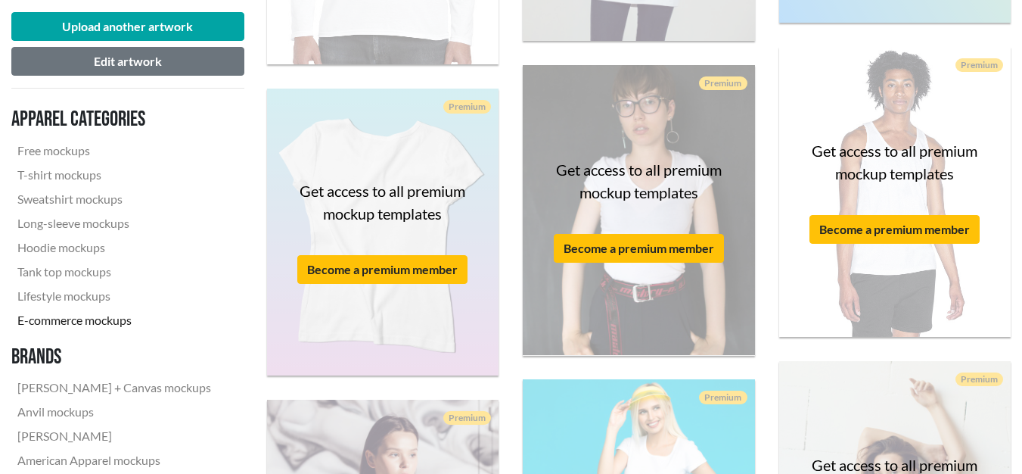
scroll to position [1740, 0]
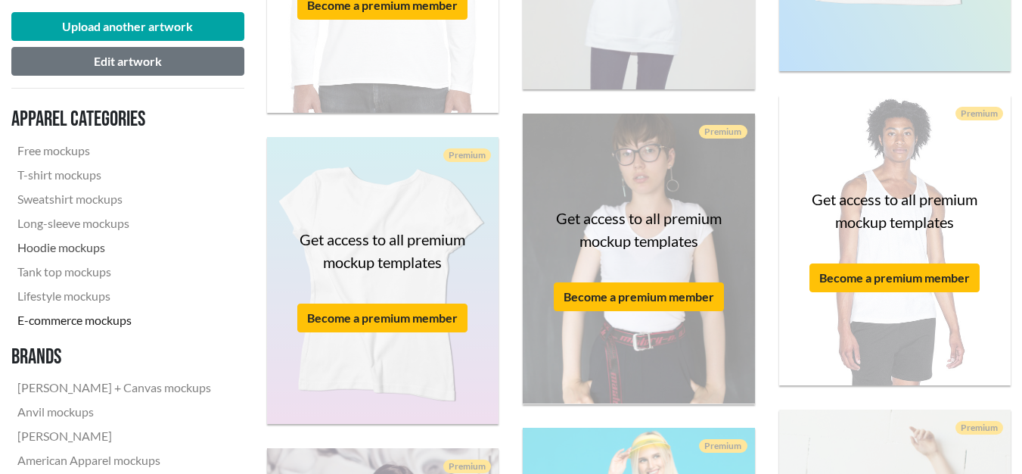
click at [113, 256] on link "Hoodie mockups" at bounding box center [114, 247] width 206 height 24
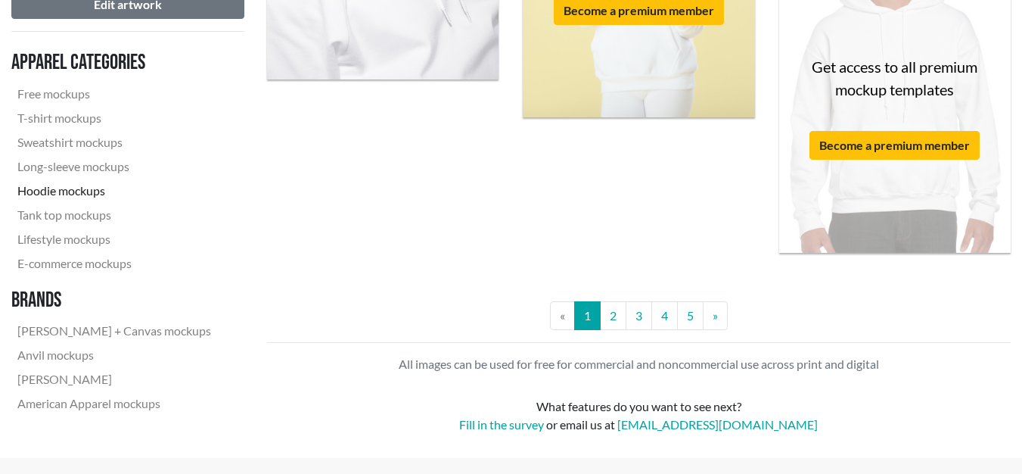
scroll to position [2950, 0]
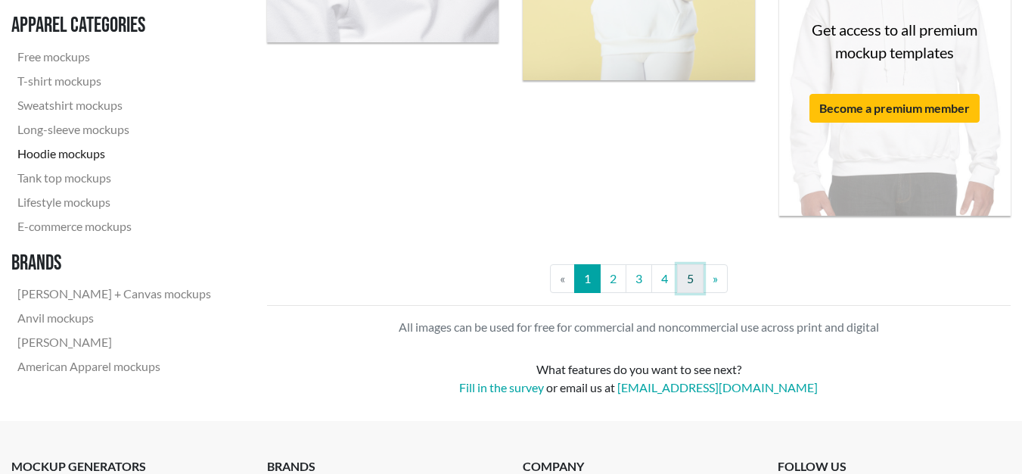
click at [692, 282] on link "5" at bounding box center [690, 278] width 26 height 29
